Goal: Transaction & Acquisition: Purchase product/service

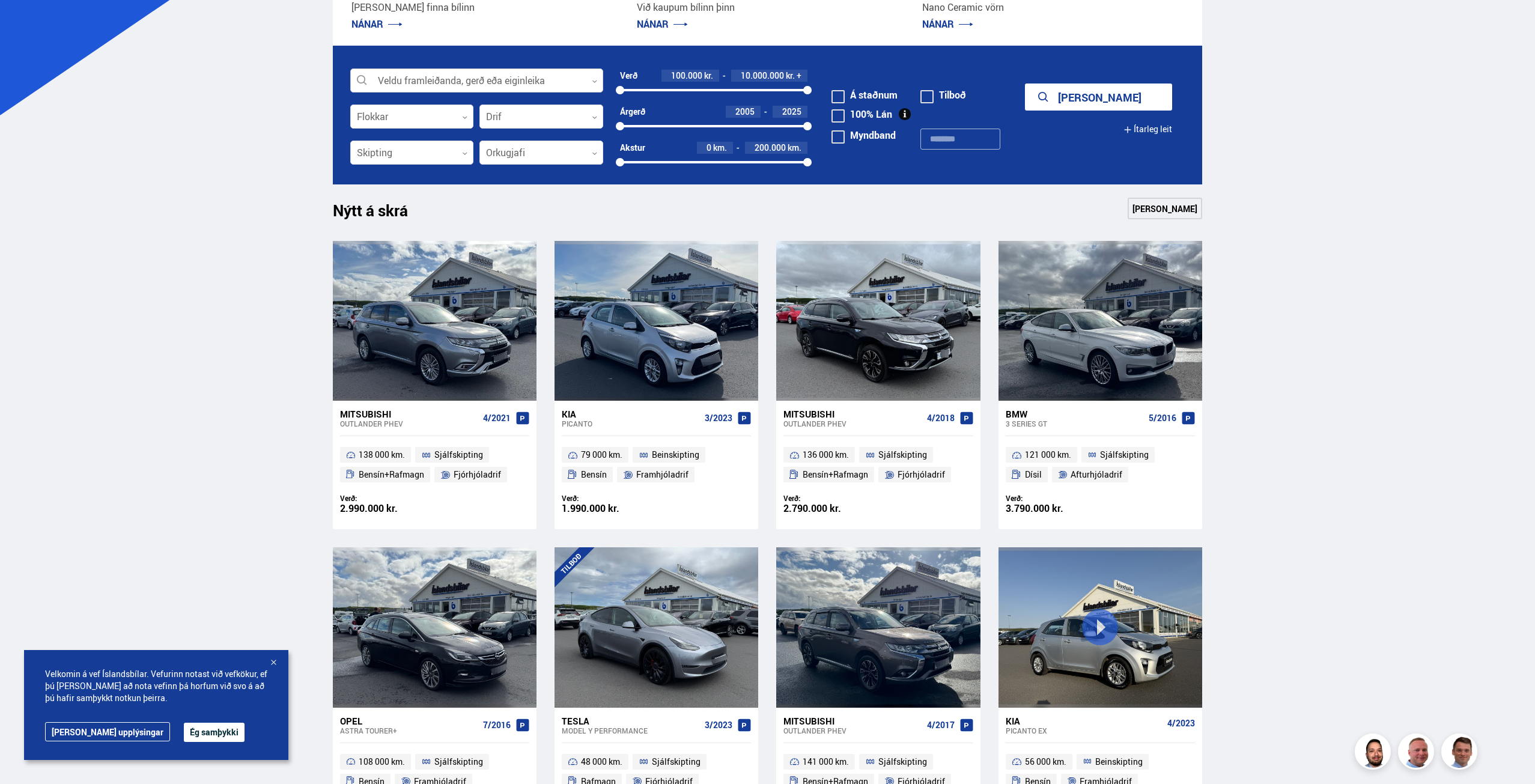
click at [465, 77] on div at bounding box center [477, 81] width 253 height 24
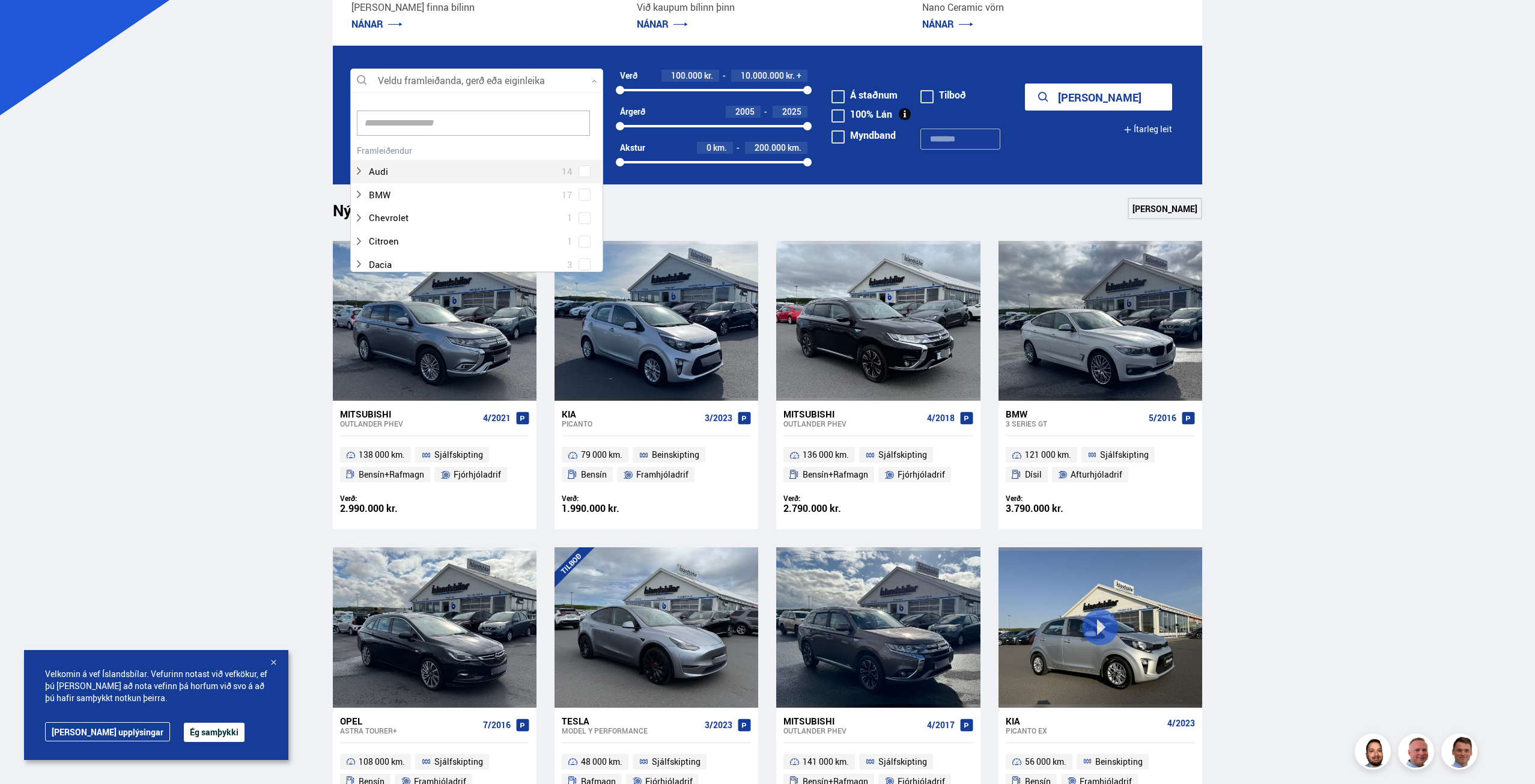
scroll to position [179, 250]
type input "*****"
click at [1025, 83] on button "[PERSON_NAME]" at bounding box center [1098, 96] width 147 height 27
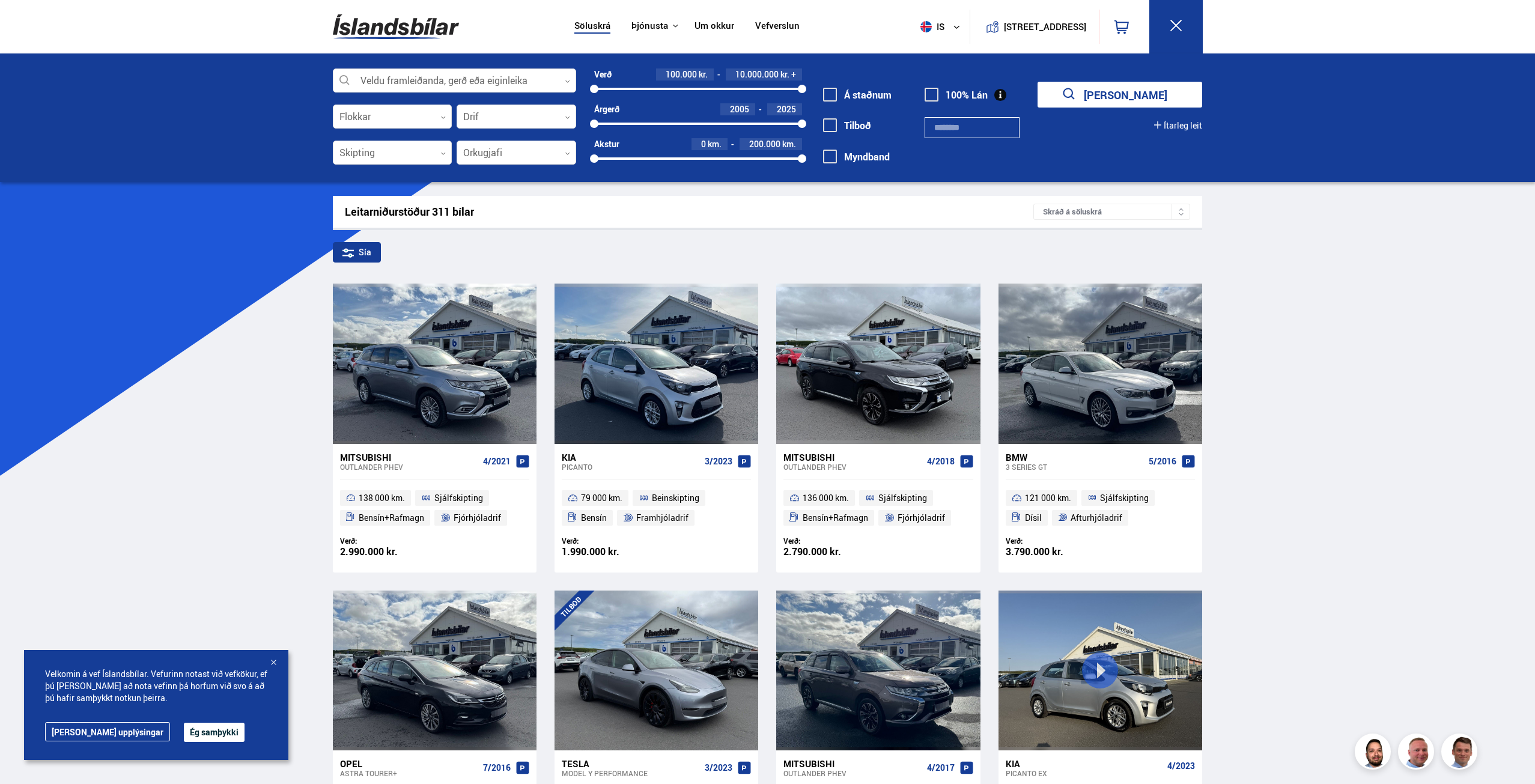
click at [454, 53] on div "Söluskrá Þjónusta Íslandsbílar [DOMAIN_NAME] Íslandsvörn Leiðbeiningar Um okkur…" at bounding box center [768, 27] width 889 height 54
click at [454, 78] on div at bounding box center [454, 81] width 243 height 24
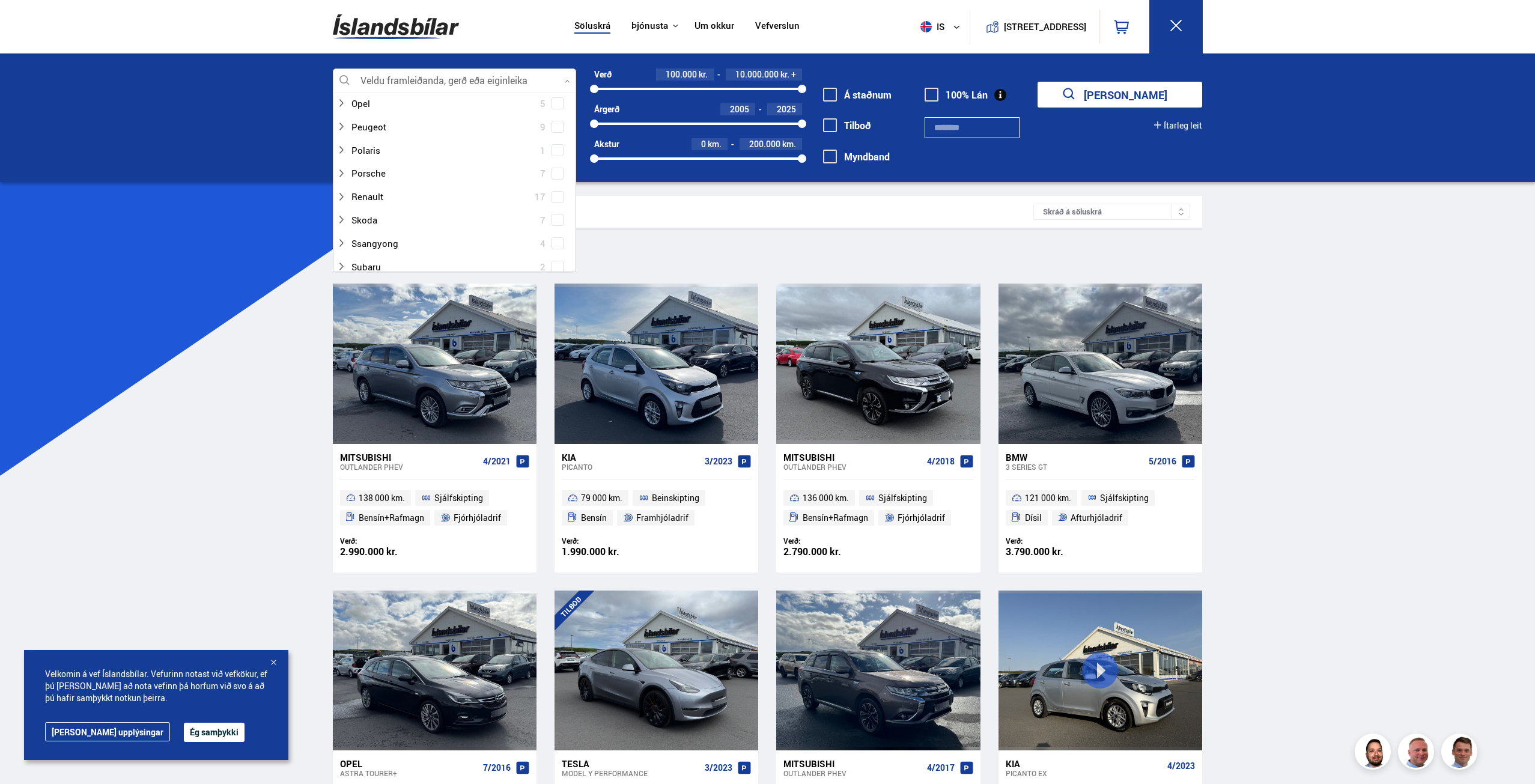
scroll to position [661, 0]
click at [555, 183] on span at bounding box center [557, 186] width 12 height 12
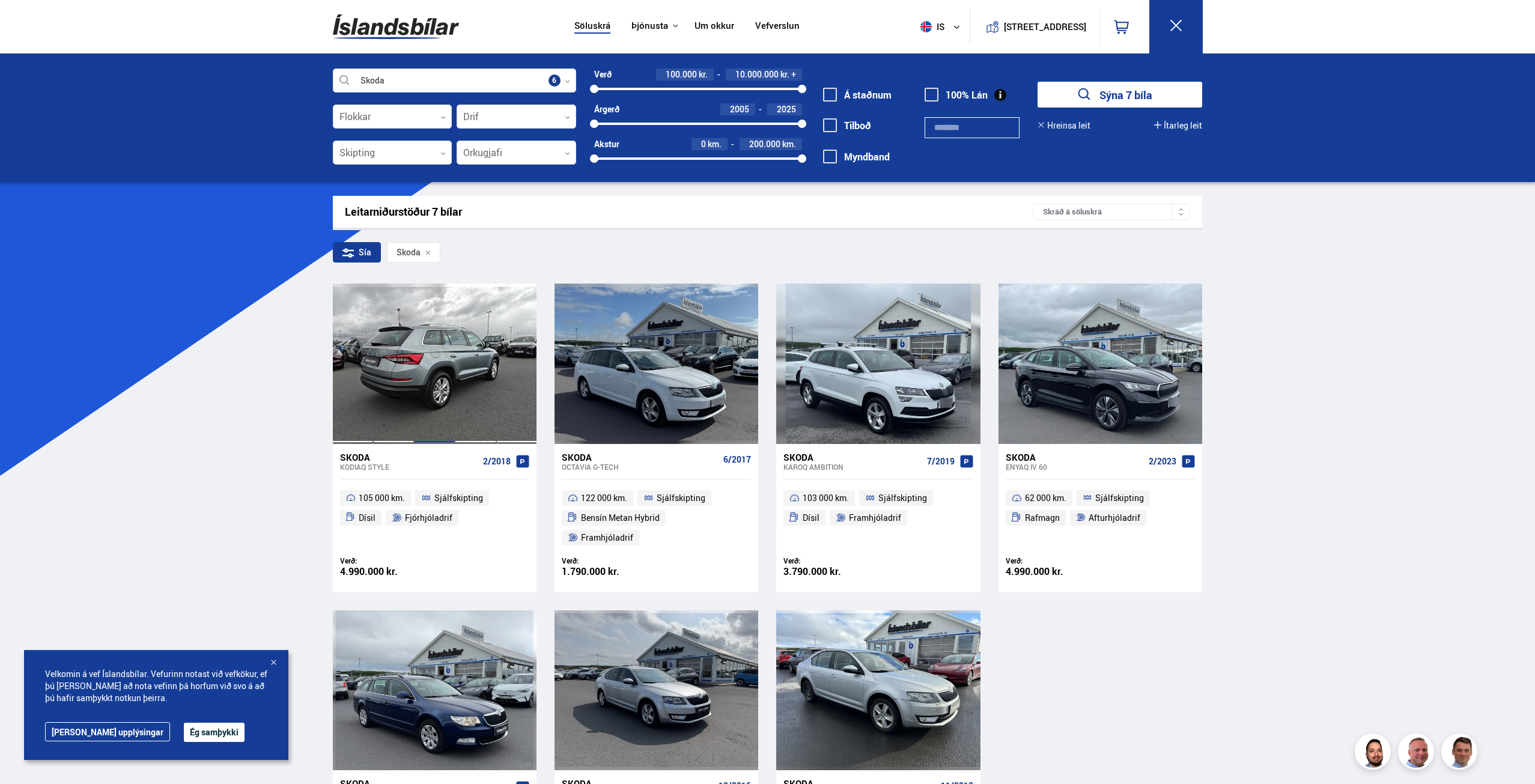
click at [445, 354] on div at bounding box center [434, 363] width 40 height 160
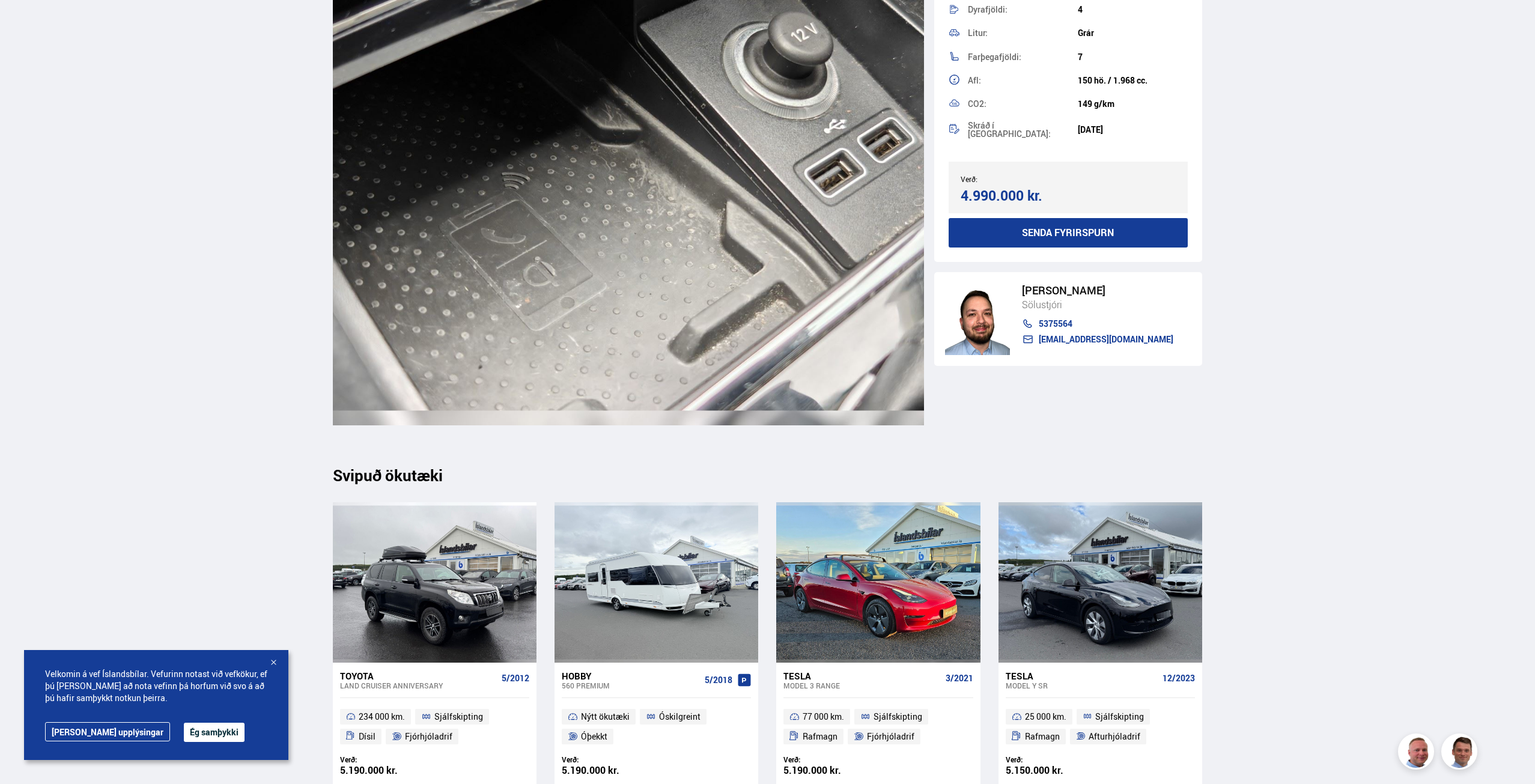
scroll to position [22465, 0]
